Goal: Task Accomplishment & Management: Manage account settings

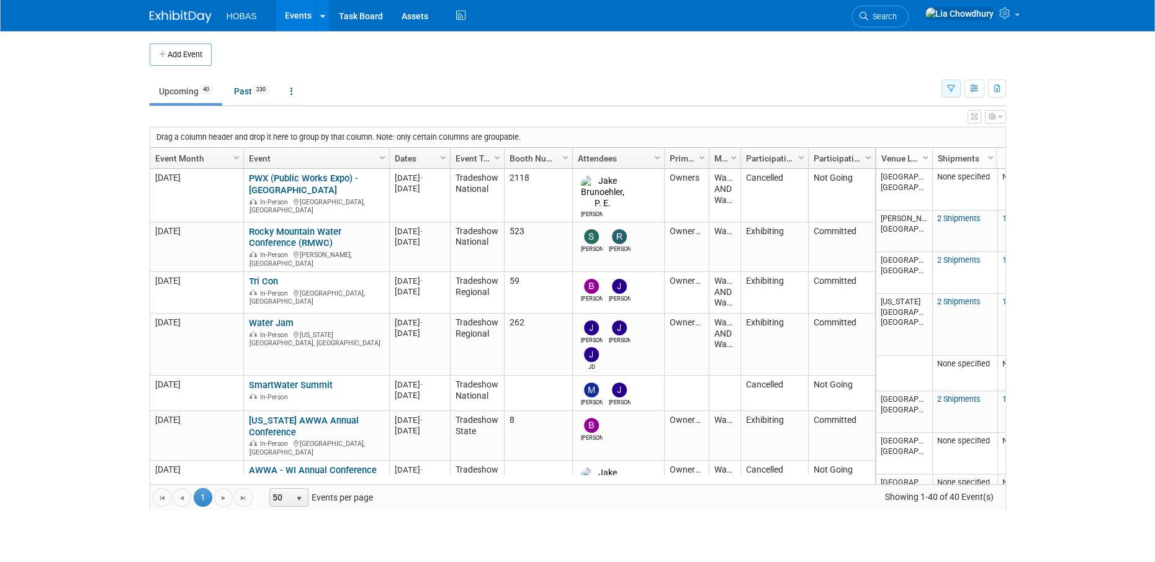
click at [952, 84] on button "button" at bounding box center [951, 88] width 19 height 18
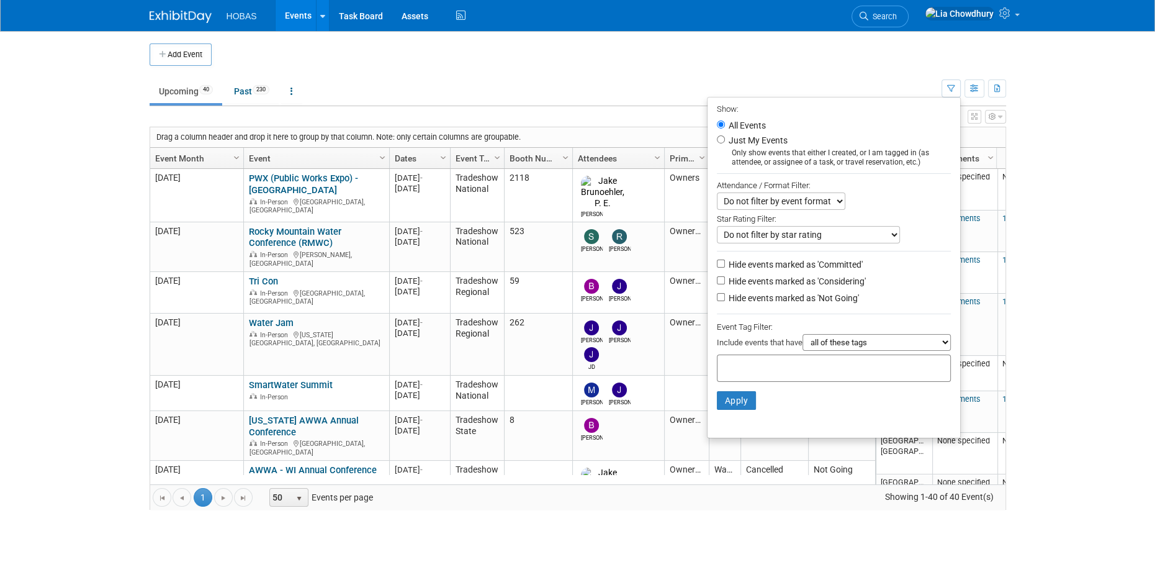
click at [764, 302] on label "Hide events marked as 'Not Going'" at bounding box center [792, 298] width 133 height 12
click at [725, 301] on input "Hide events marked as 'Not Going'" at bounding box center [721, 297] width 8 height 8
checkbox input "true"
click at [766, 281] on label "Hide events marked as 'Considering'" at bounding box center [796, 281] width 140 height 12
click at [725, 281] on input "Hide events marked as 'Considering'" at bounding box center [721, 280] width 8 height 8
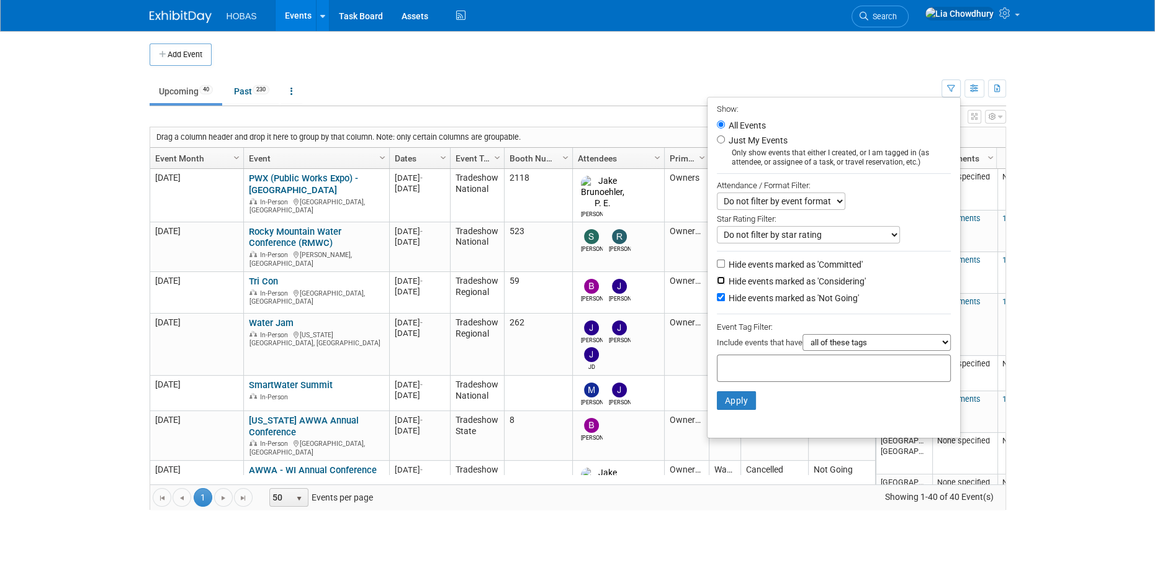
checkbox input "true"
click at [732, 407] on button "Apply" at bounding box center [737, 400] width 40 height 19
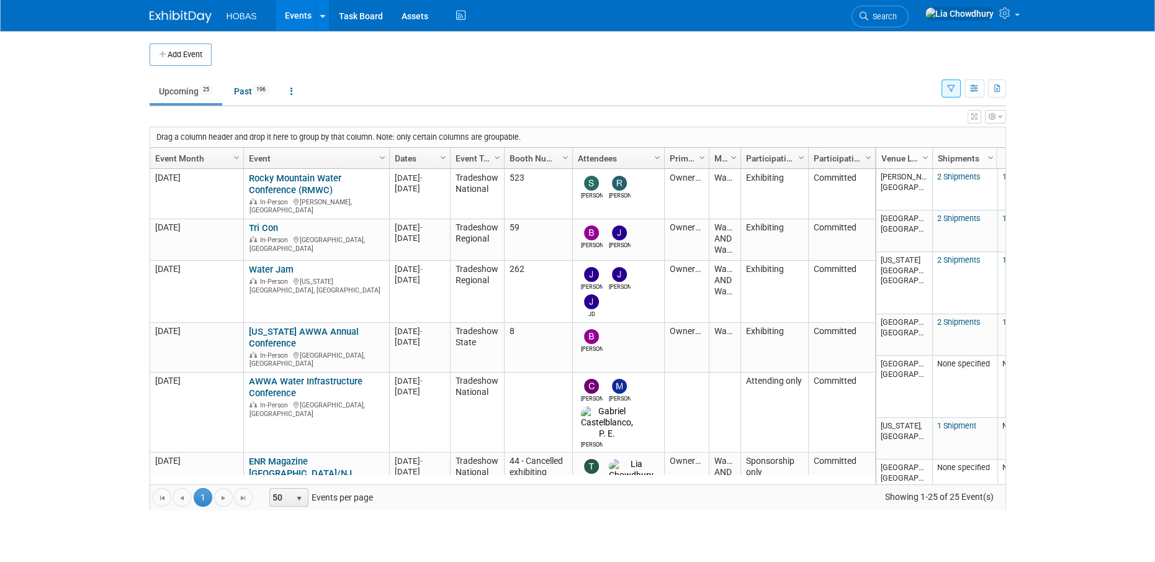
click at [1057, 225] on body "HOBAS Events Add Event Bulk Upload Events Shareable Event Boards Recently Viewe…" at bounding box center [577, 281] width 1155 height 562
